Goal: Task Accomplishment & Management: Understand process/instructions

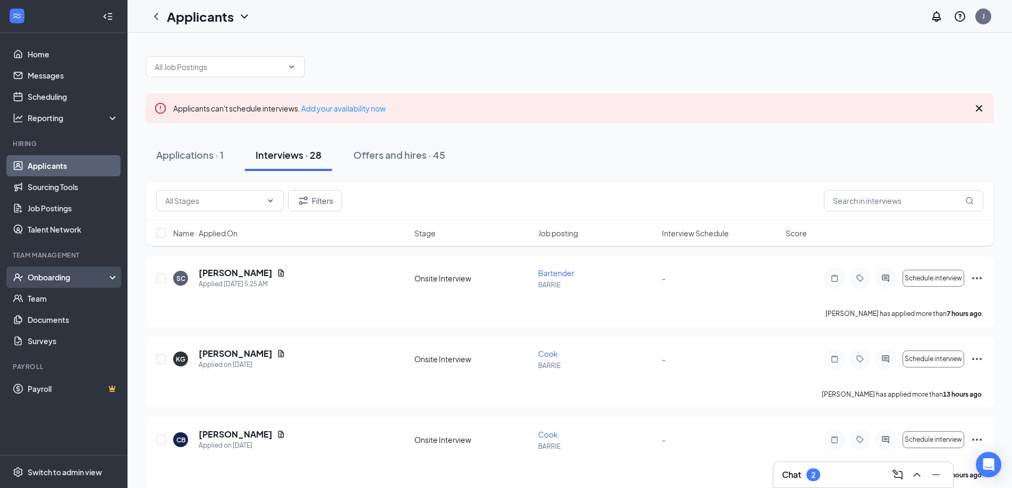
click at [69, 276] on div "Onboarding" at bounding box center [69, 277] width 82 height 11
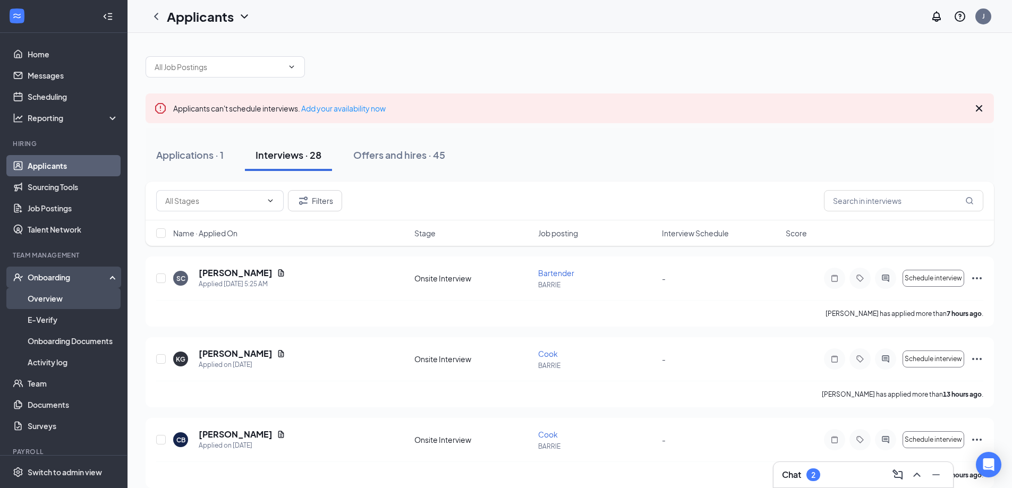
click at [57, 298] on link "Overview" at bounding box center [73, 298] width 91 height 21
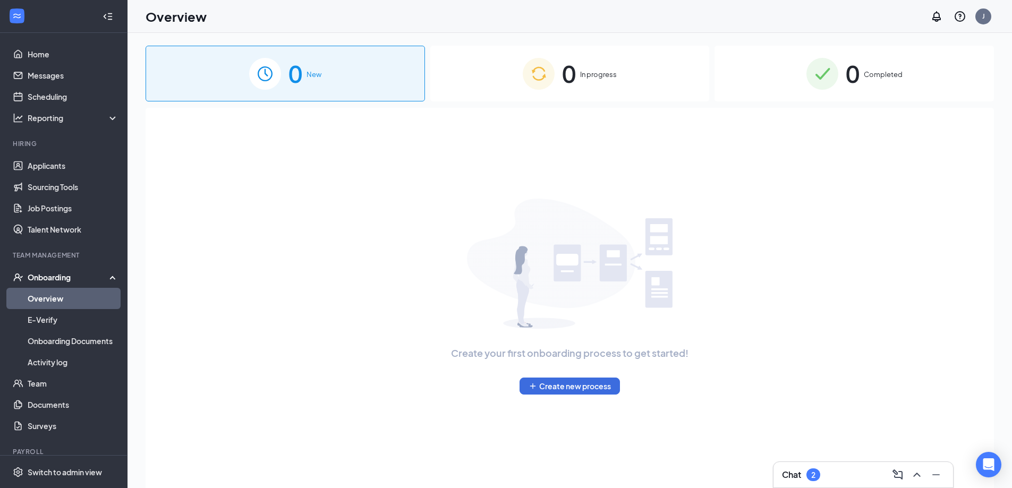
click at [864, 73] on div "0 Completed" at bounding box center [855, 74] width 280 height 56
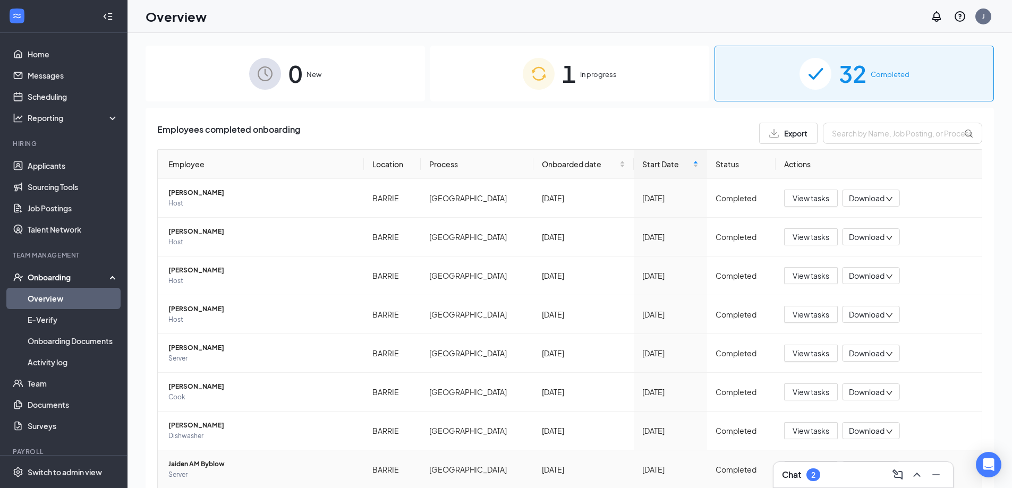
scroll to position [115, 0]
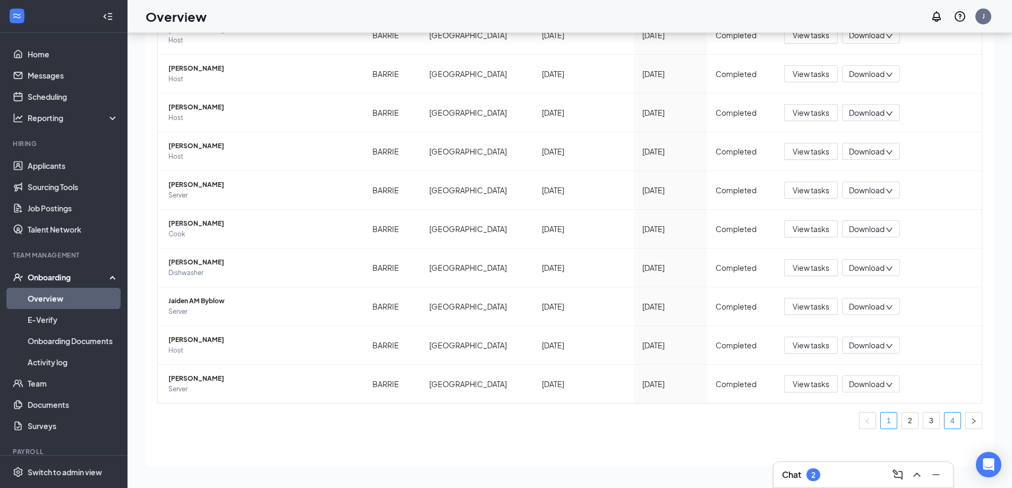
click at [945, 419] on link "4" at bounding box center [953, 421] width 16 height 16
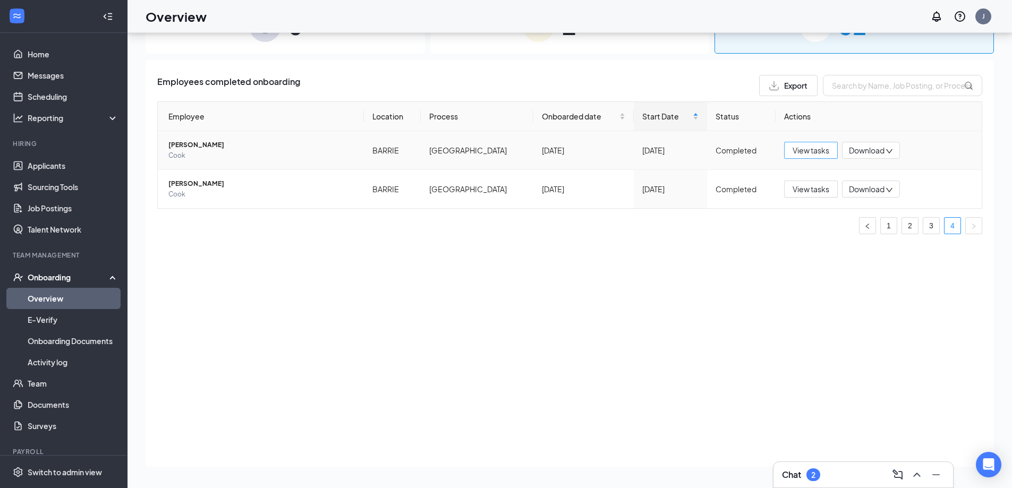
click at [823, 152] on span "View tasks" at bounding box center [811, 151] width 37 height 12
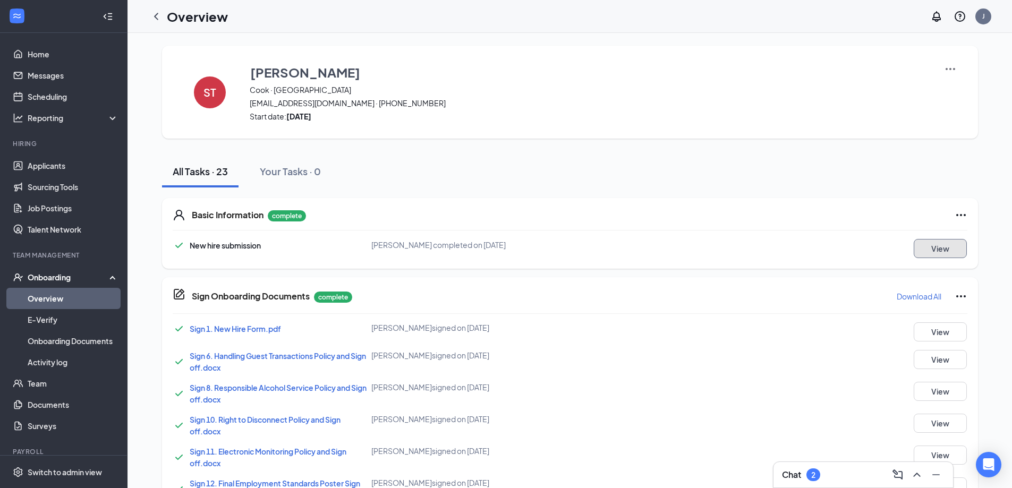
click at [949, 246] on button "View" at bounding box center [940, 248] width 53 height 19
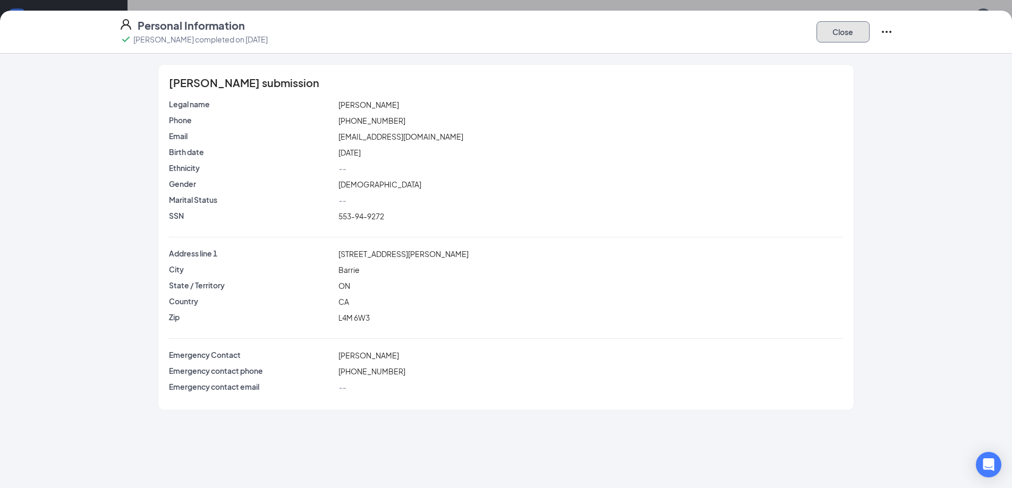
click at [830, 32] on button "Close" at bounding box center [843, 31] width 53 height 21
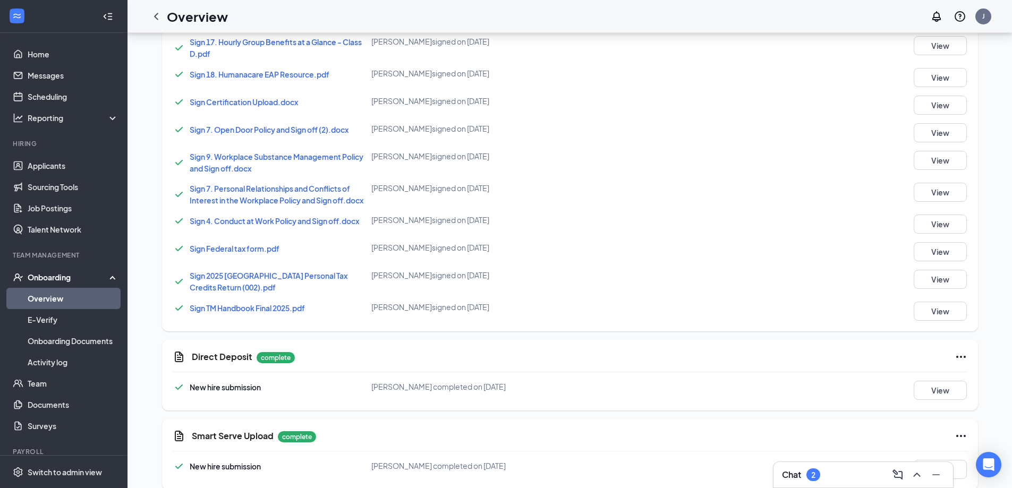
scroll to position [611, 0]
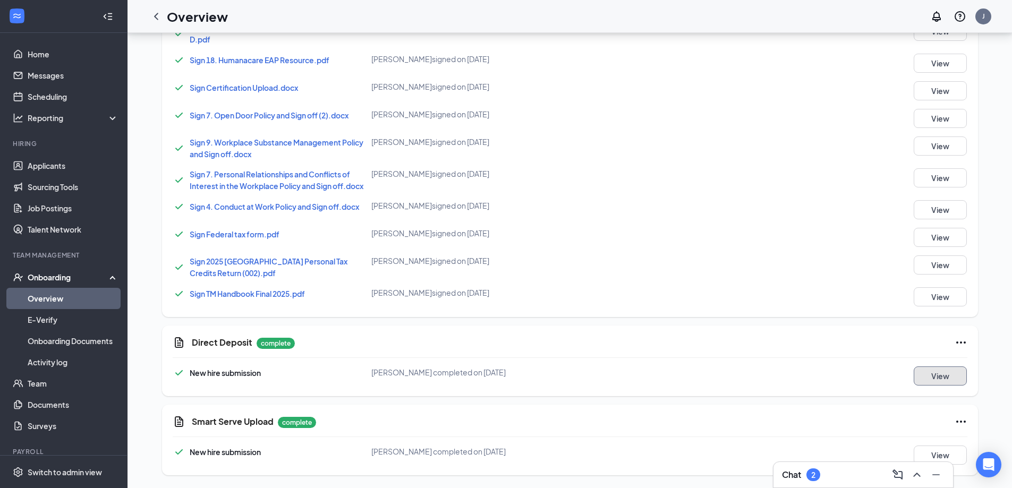
click at [937, 375] on button "View" at bounding box center [940, 376] width 53 height 19
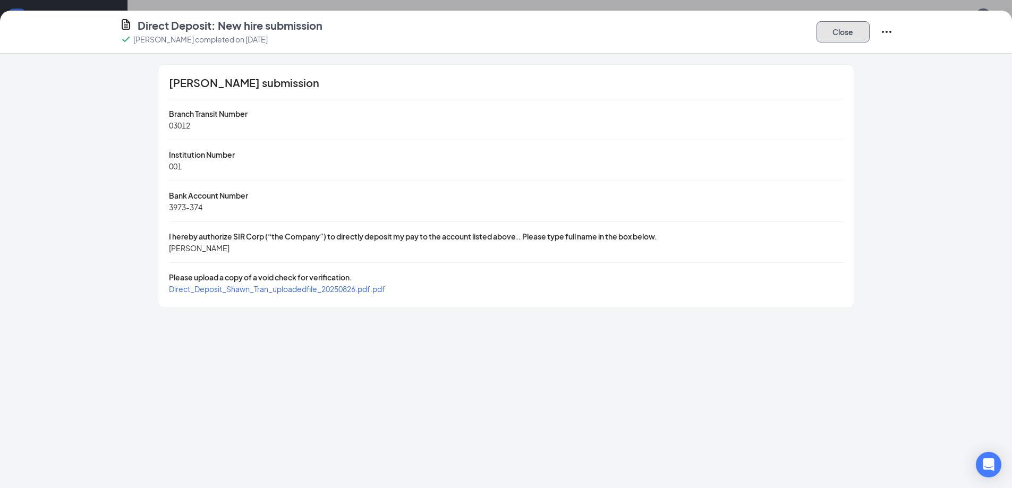
click at [843, 33] on button "Close" at bounding box center [843, 31] width 53 height 21
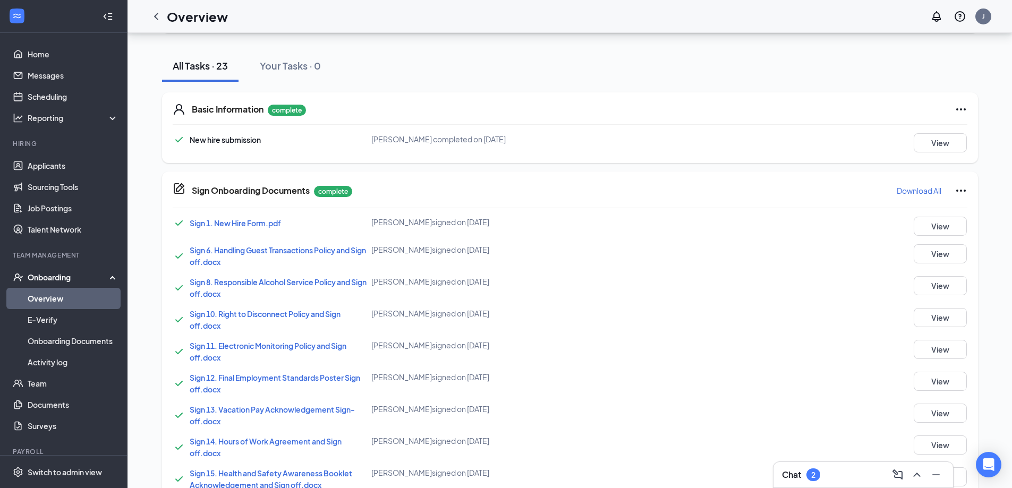
scroll to position [0, 0]
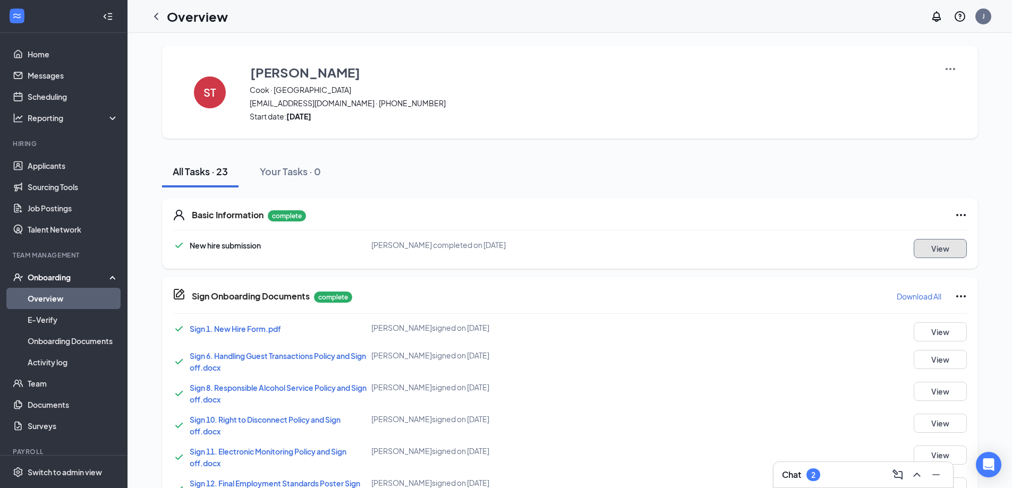
click at [945, 250] on button "View" at bounding box center [940, 248] width 53 height 19
